Goal: Task Accomplishment & Management: Use online tool/utility

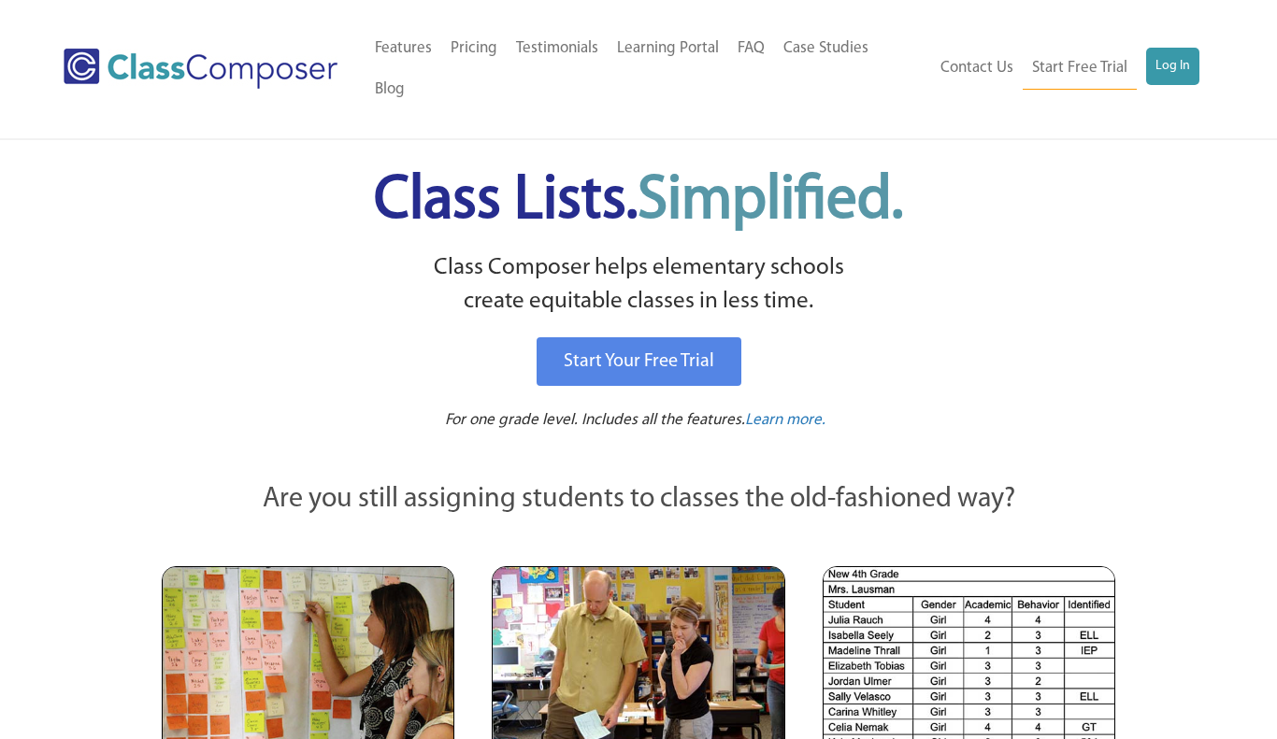
click at [1172, 22] on div "Menu Home Old Features Pricing Testimonials Learning Portal FAQ Case Studies Bl…" at bounding box center [638, 69] width 1149 height 138
click at [1177, 48] on link "Log In" at bounding box center [1172, 66] width 53 height 37
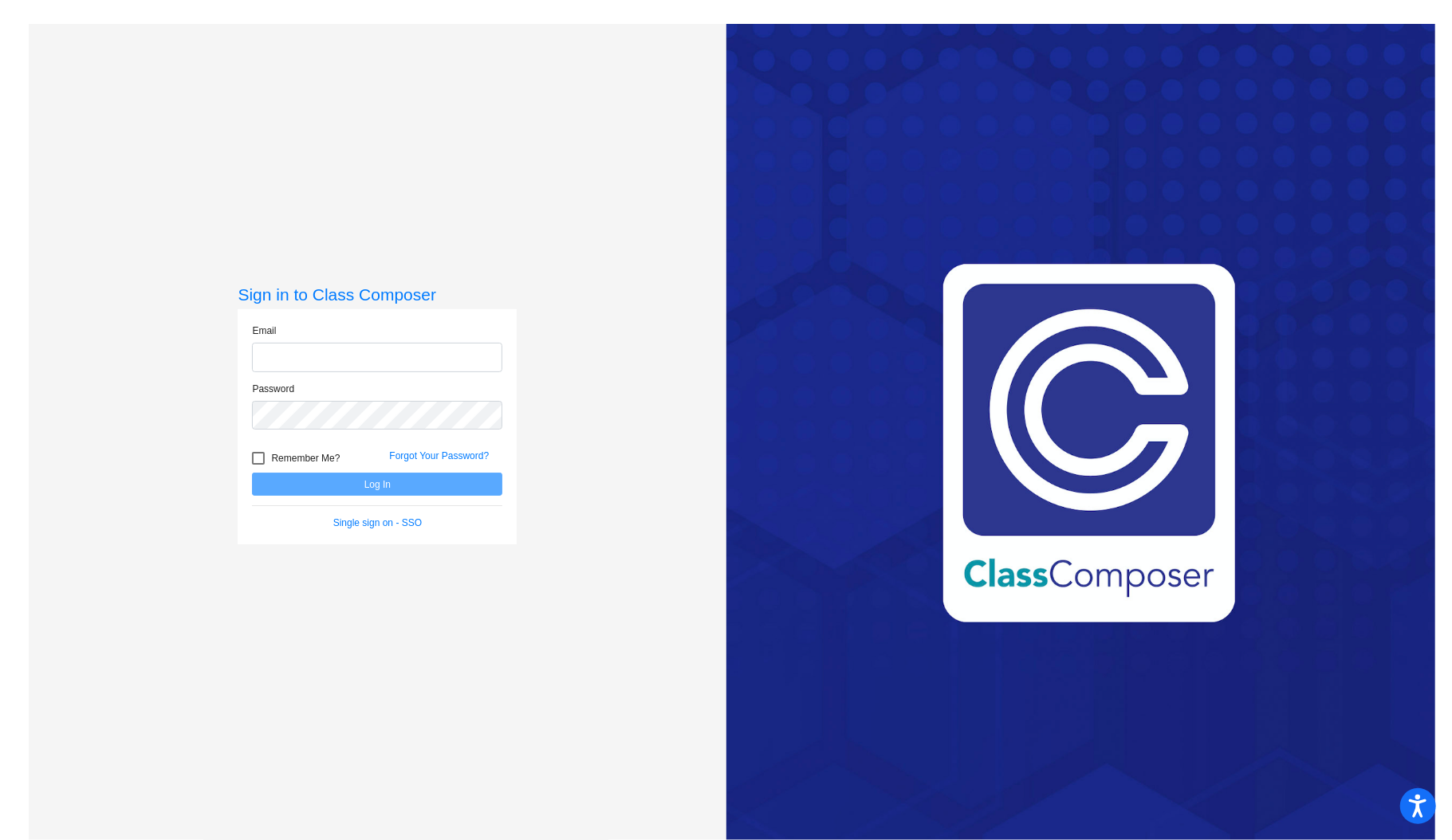
type input "naomi_baker@lkstevens.wednet.edu"
click at [345, 481] on button "Log In" at bounding box center [377, 484] width 251 height 23
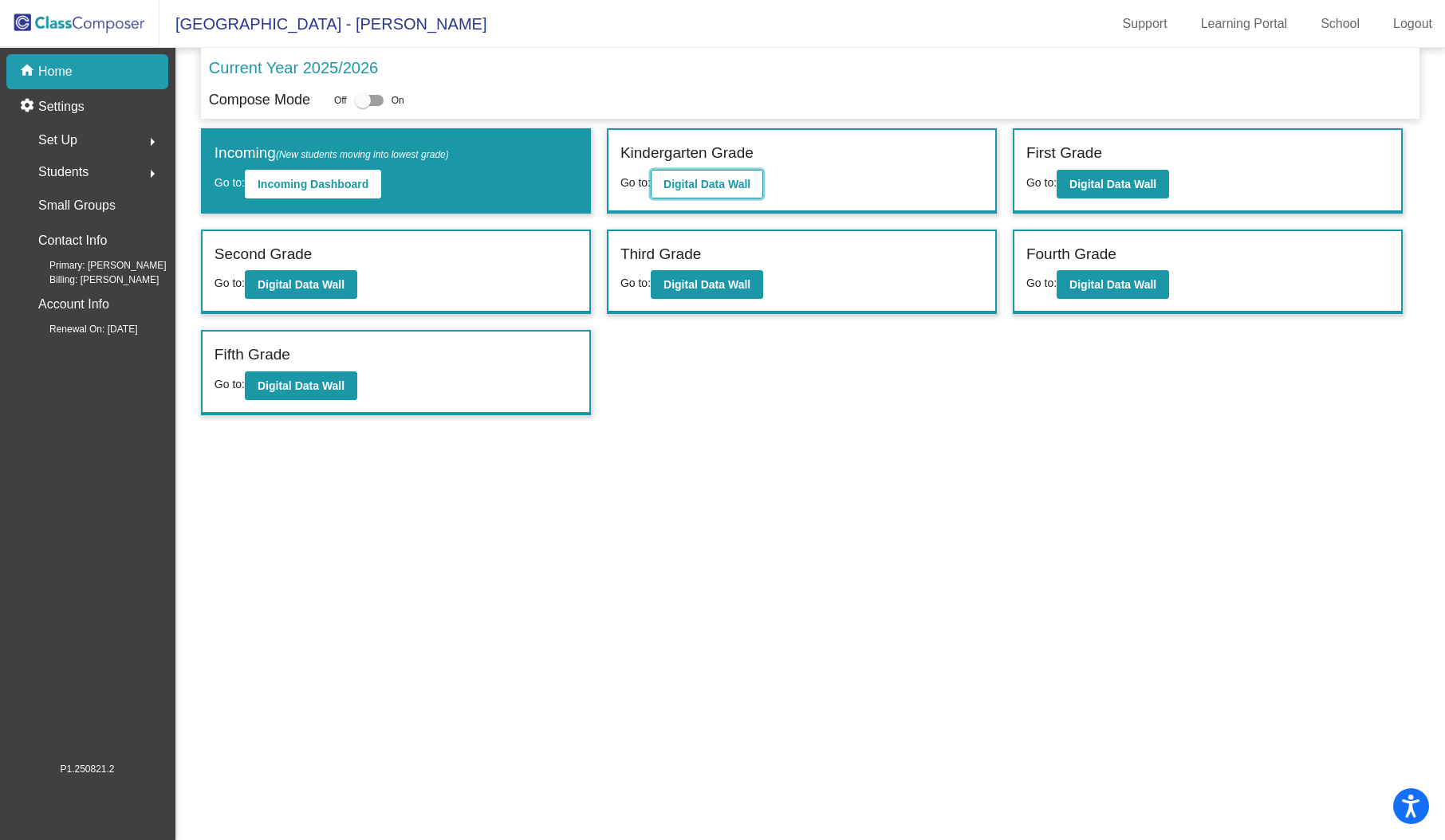
click at [747, 194] on button "Digital Data Wall" at bounding box center [707, 184] width 113 height 29
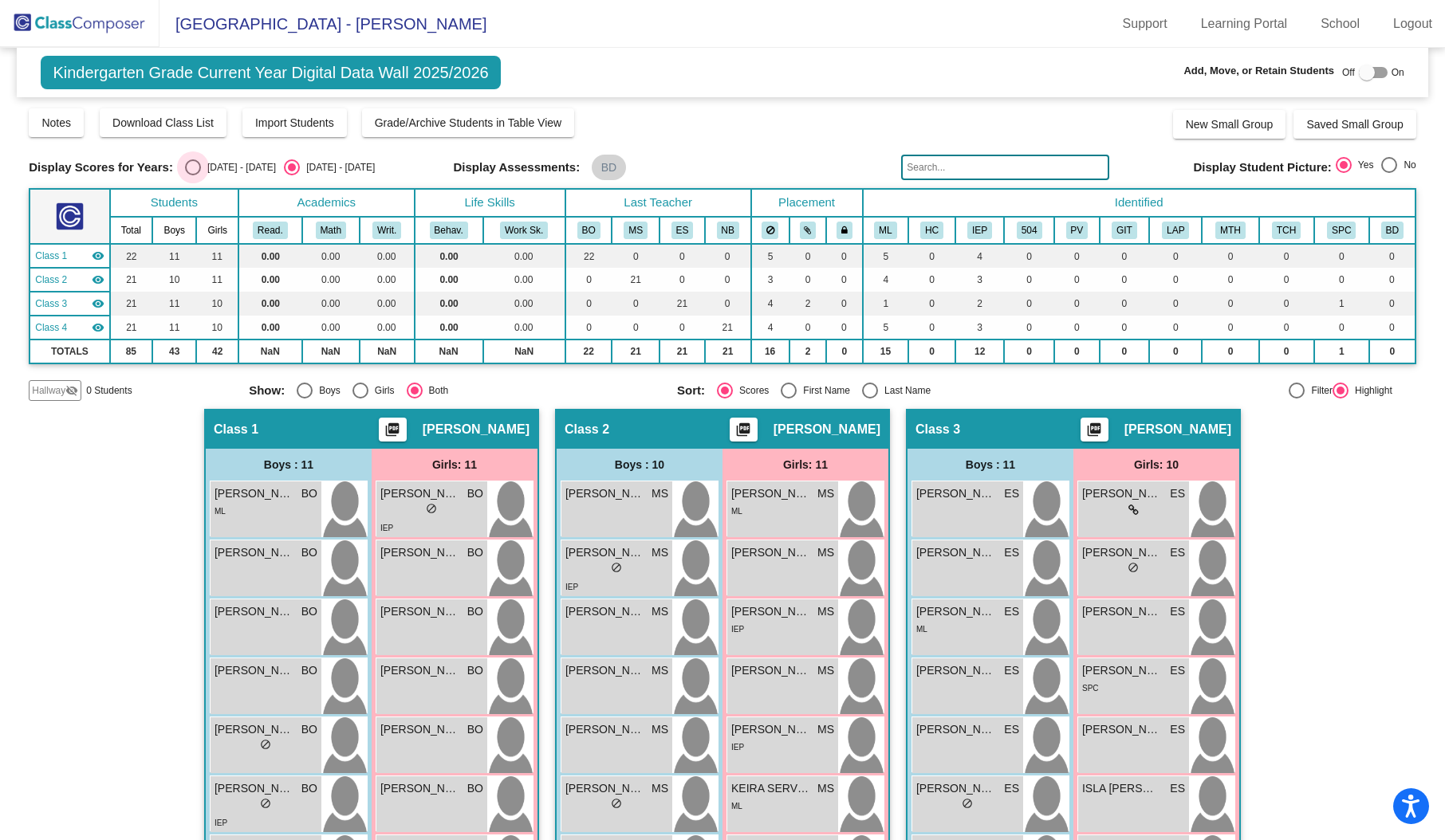
click at [185, 171] on div "Select an option" at bounding box center [193, 167] width 16 height 16
click at [192, 176] on input "[DATE] - [DATE]" at bounding box center [192, 176] width 1 height 1
radio input "true"
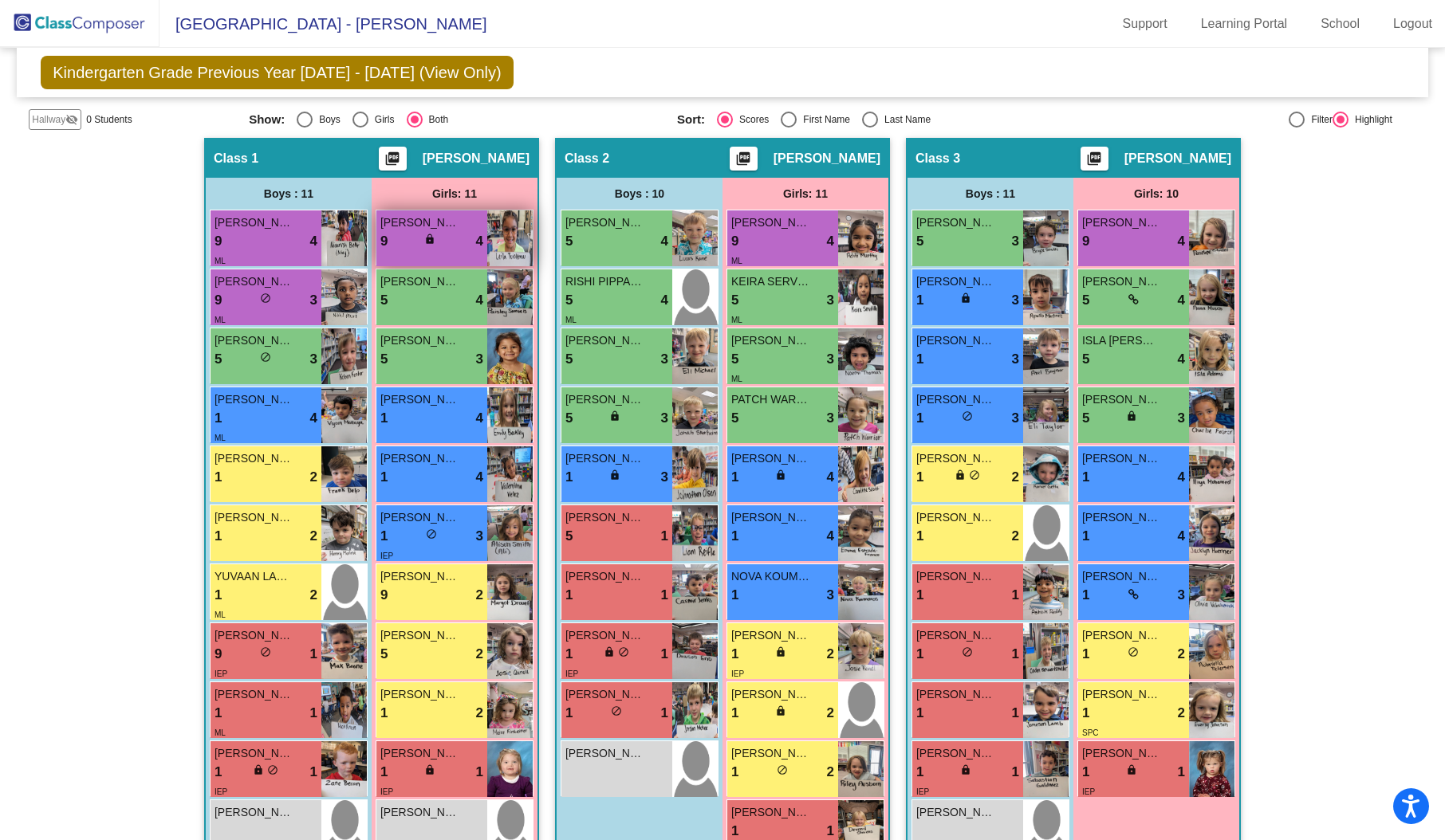
scroll to position [304, 0]
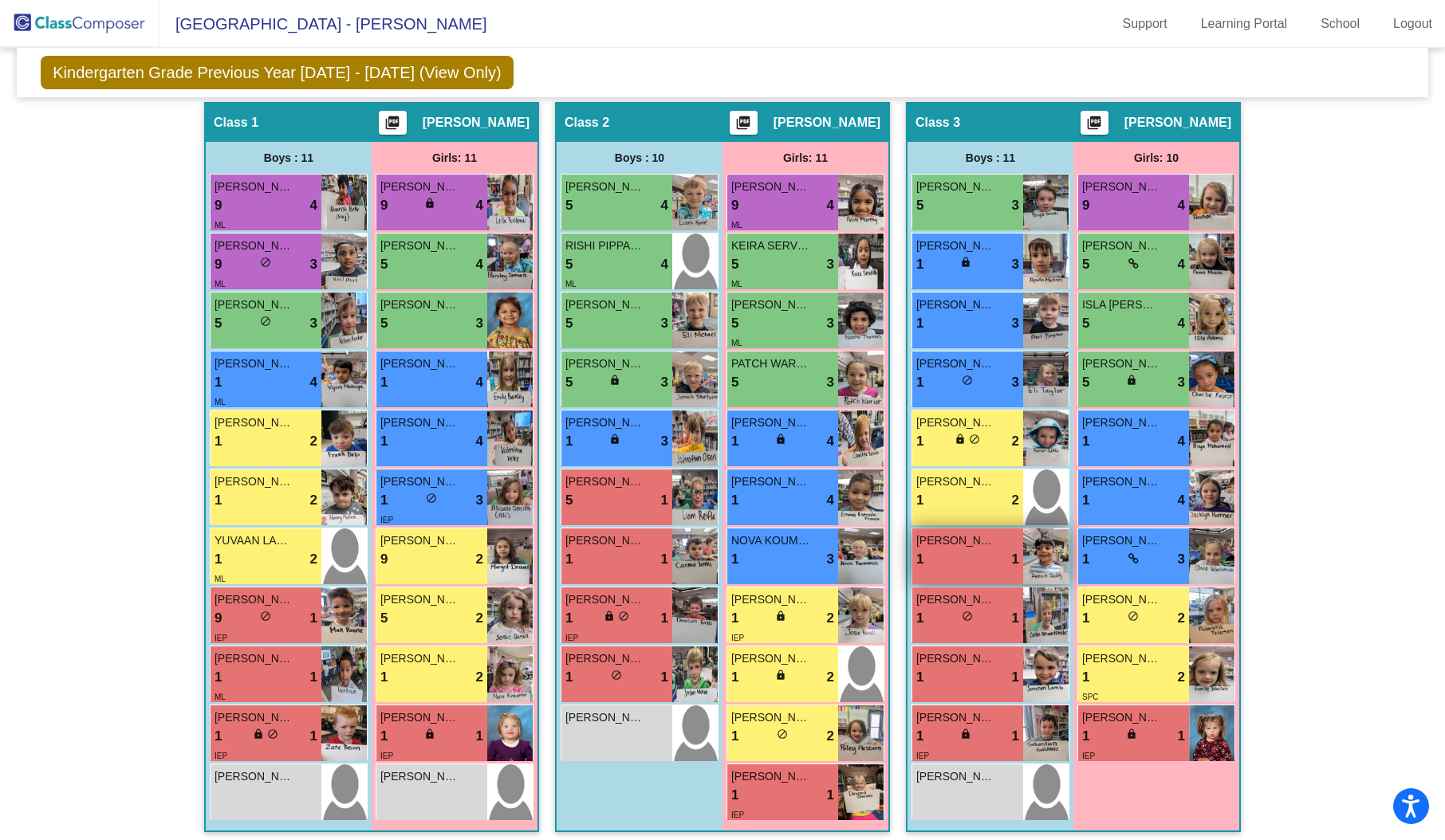
click at [979, 552] on div "1 lock do_not_disturb_alt 1" at bounding box center [967, 559] width 103 height 20
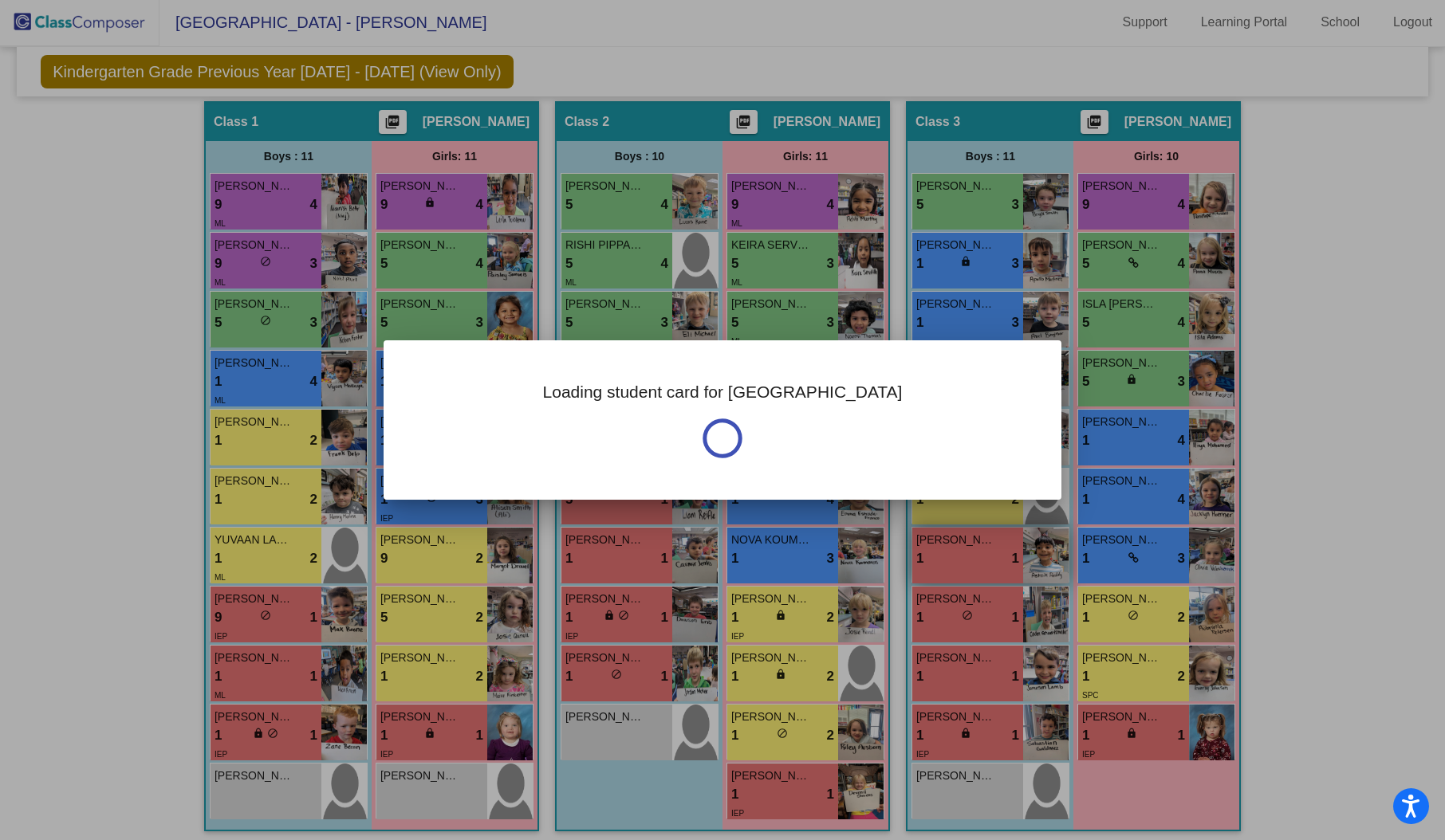
scroll to position [0, 0]
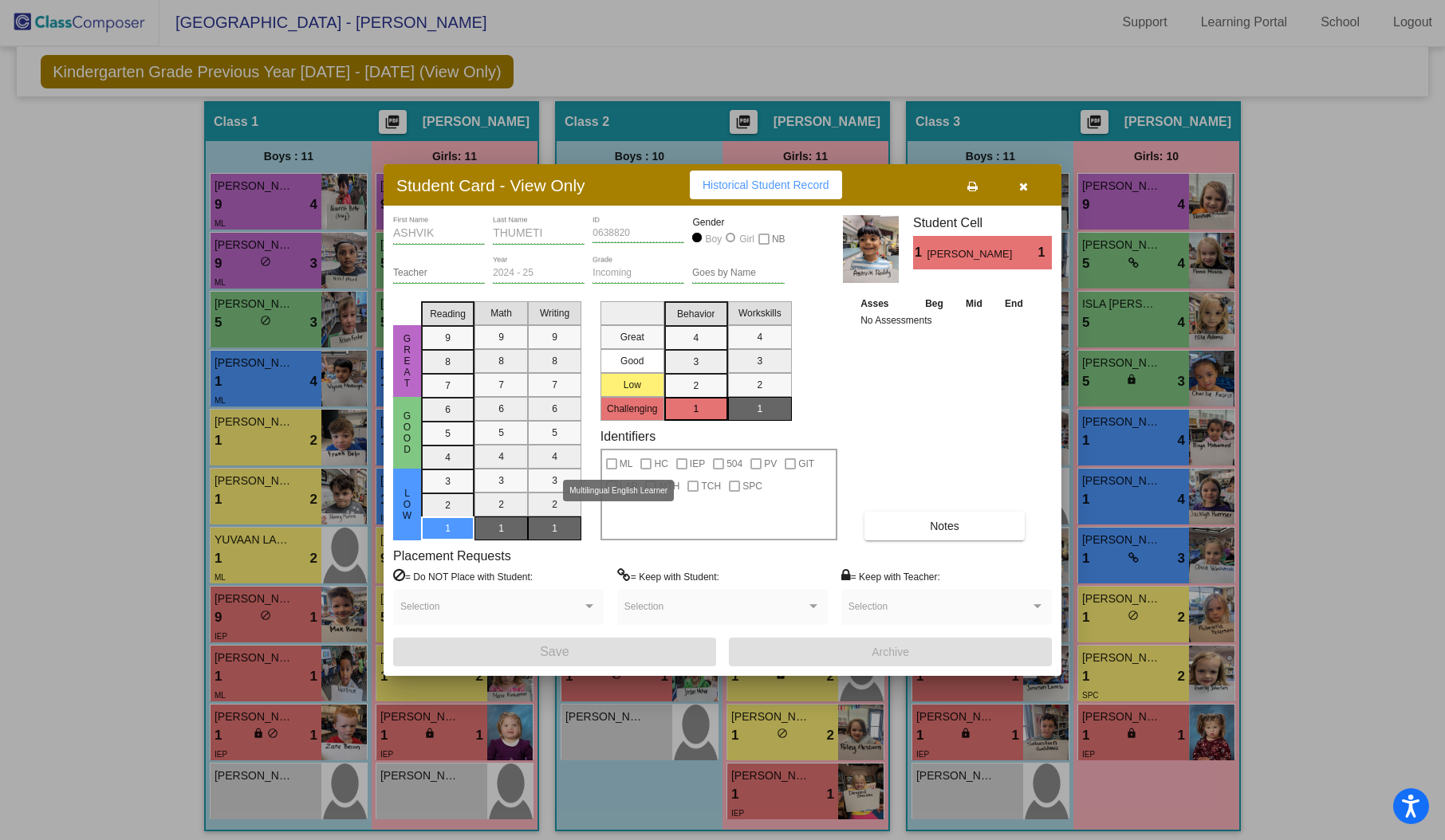
click at [609, 461] on div at bounding box center [611, 464] width 11 height 11
click at [610, 464] on div at bounding box center [611, 464] width 11 height 11
click at [610, 462] on div at bounding box center [611, 464] width 11 height 11
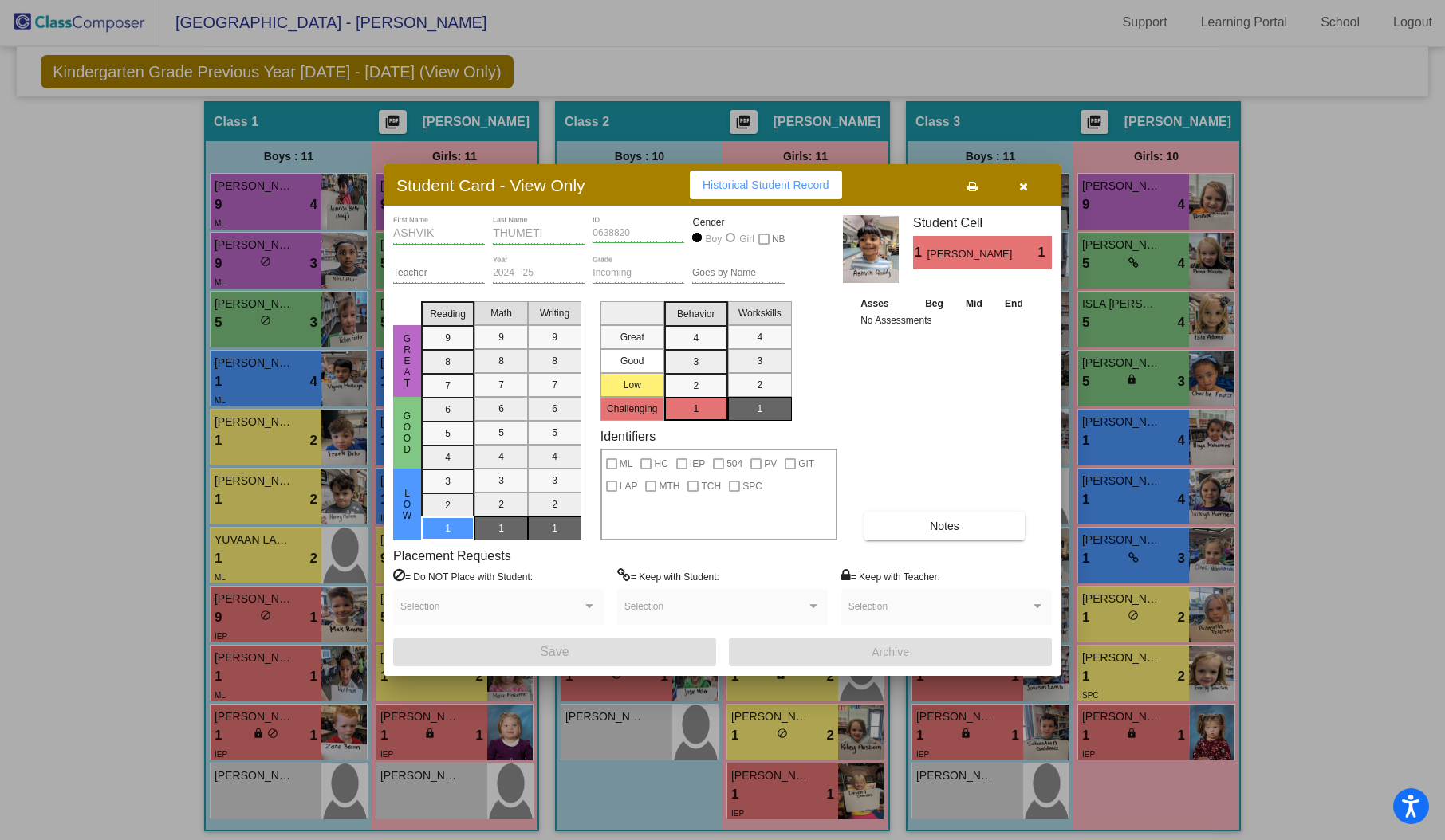
click at [610, 462] on div at bounding box center [611, 464] width 11 height 11
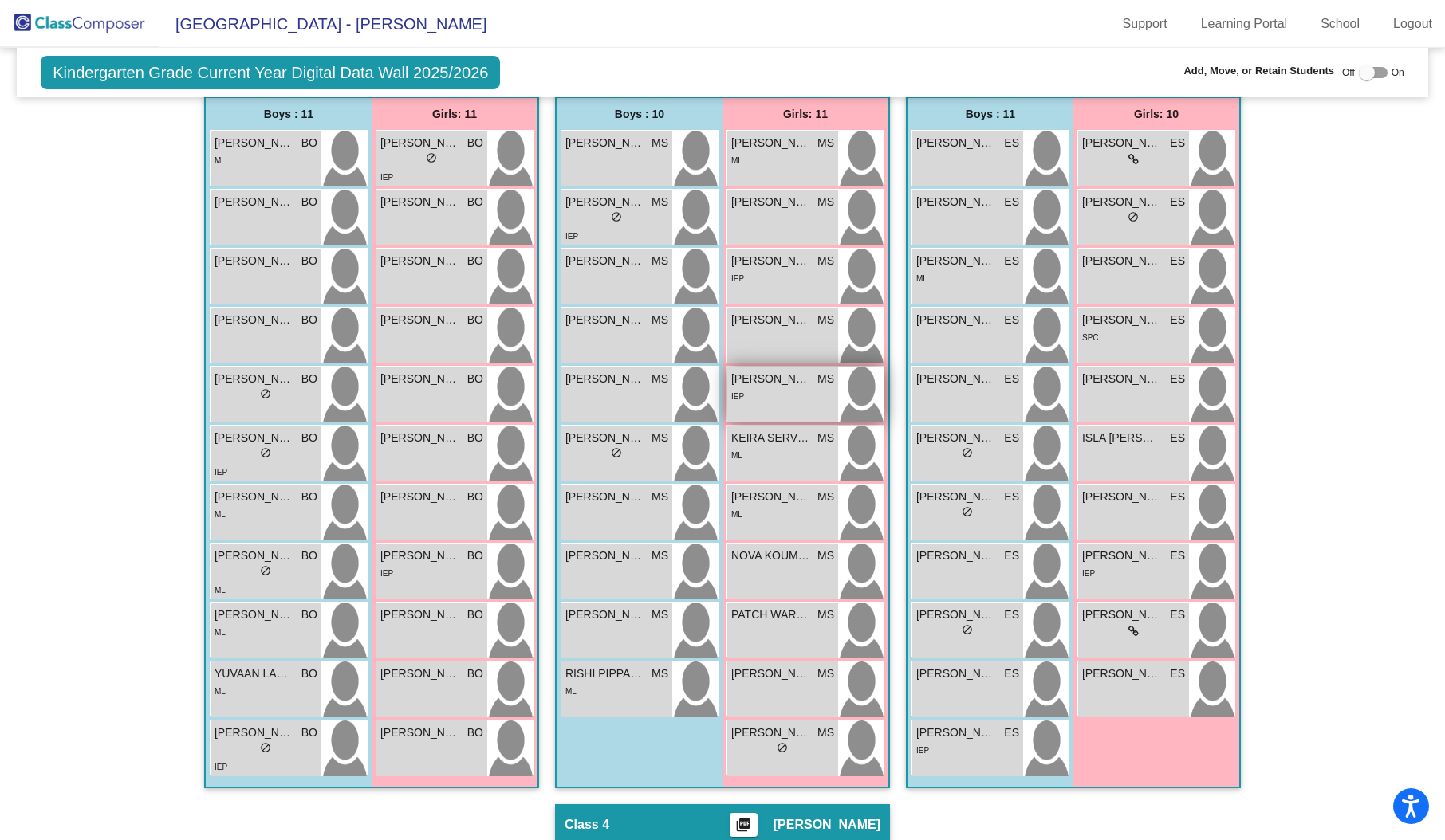
scroll to position [380, 0]
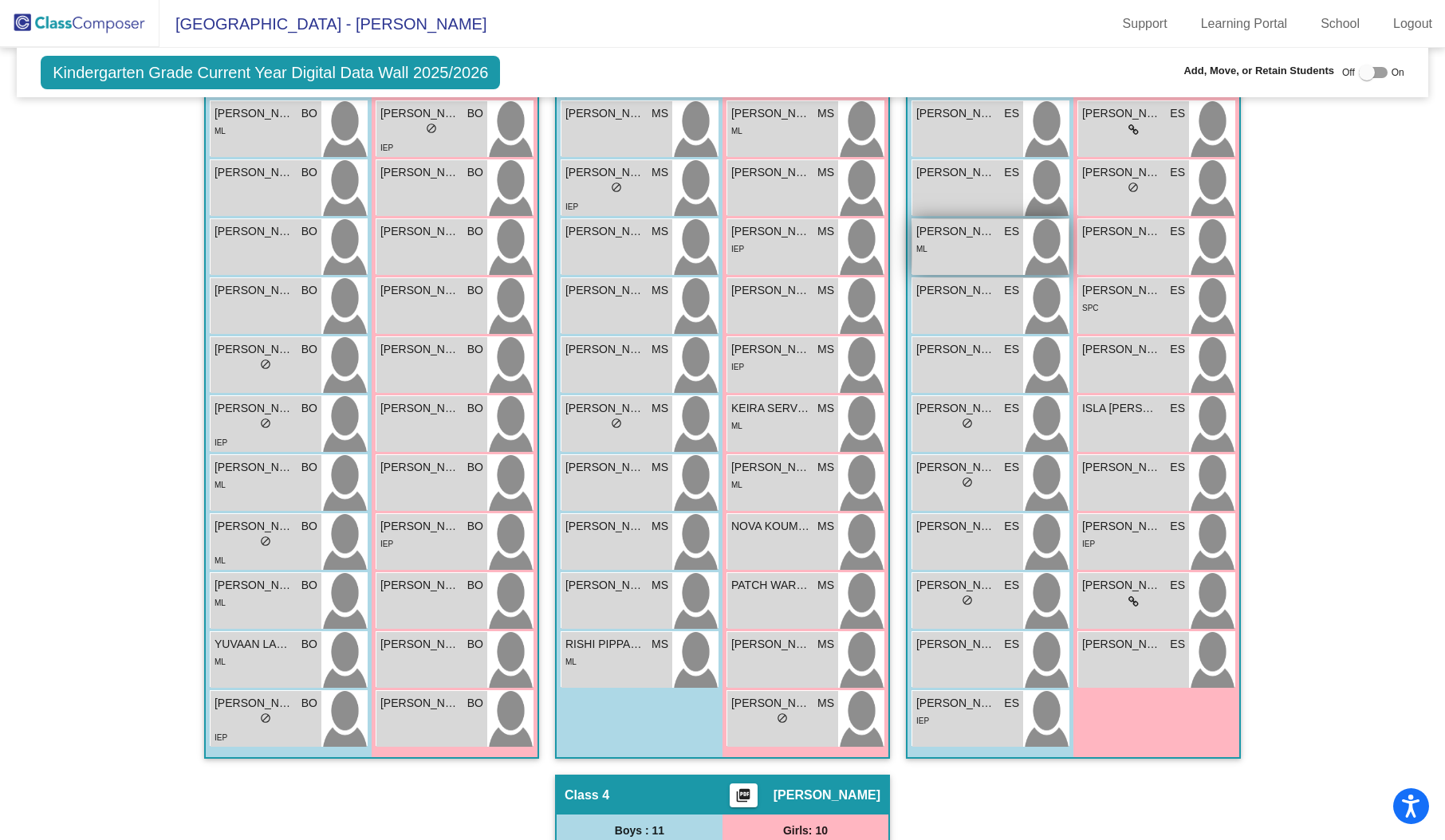
click at [964, 240] on div "ML" at bounding box center [967, 248] width 103 height 17
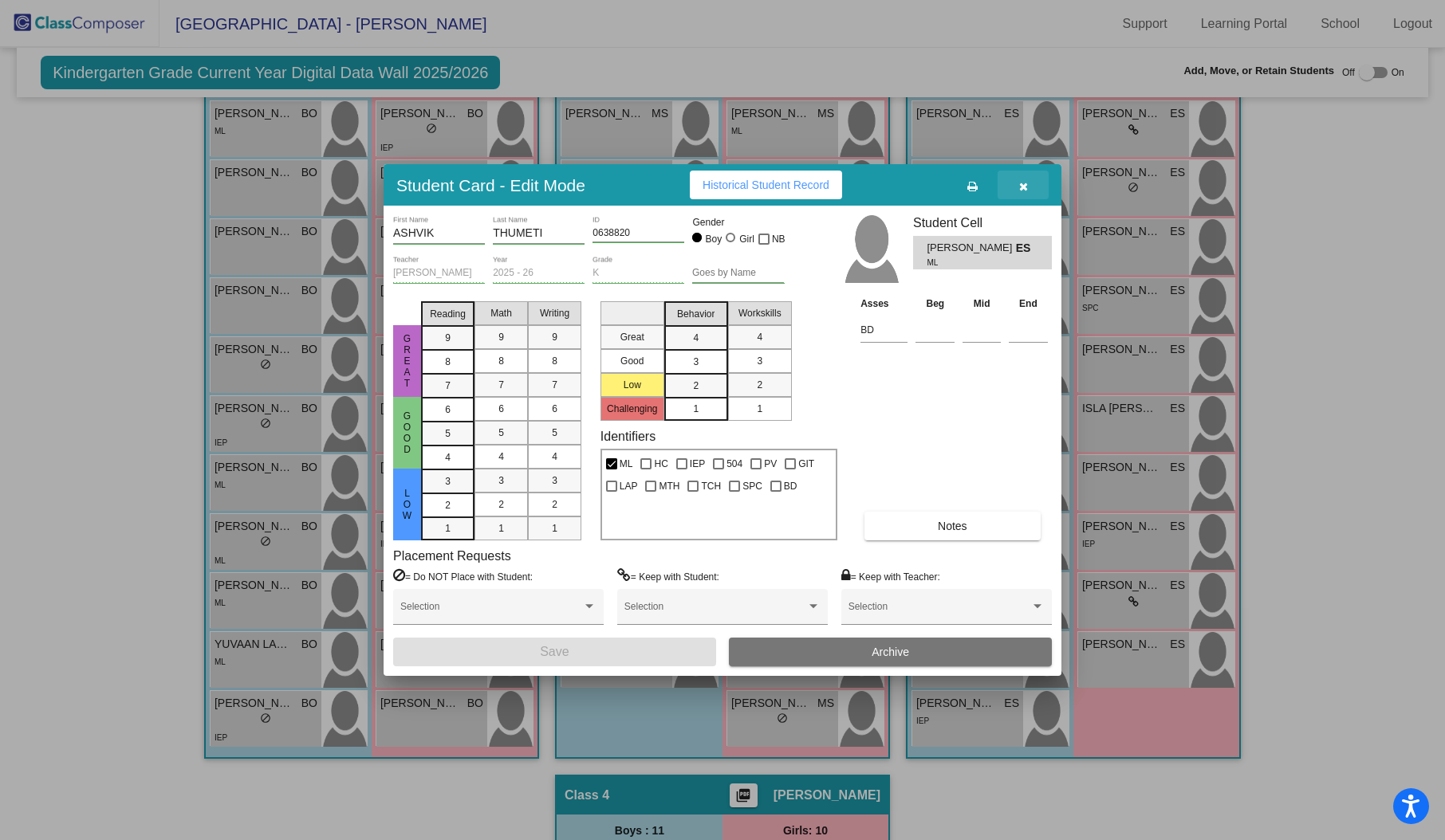
click at [1025, 188] on icon "button" at bounding box center [1024, 186] width 9 height 11
